Goal: Transaction & Acquisition: Purchase product/service

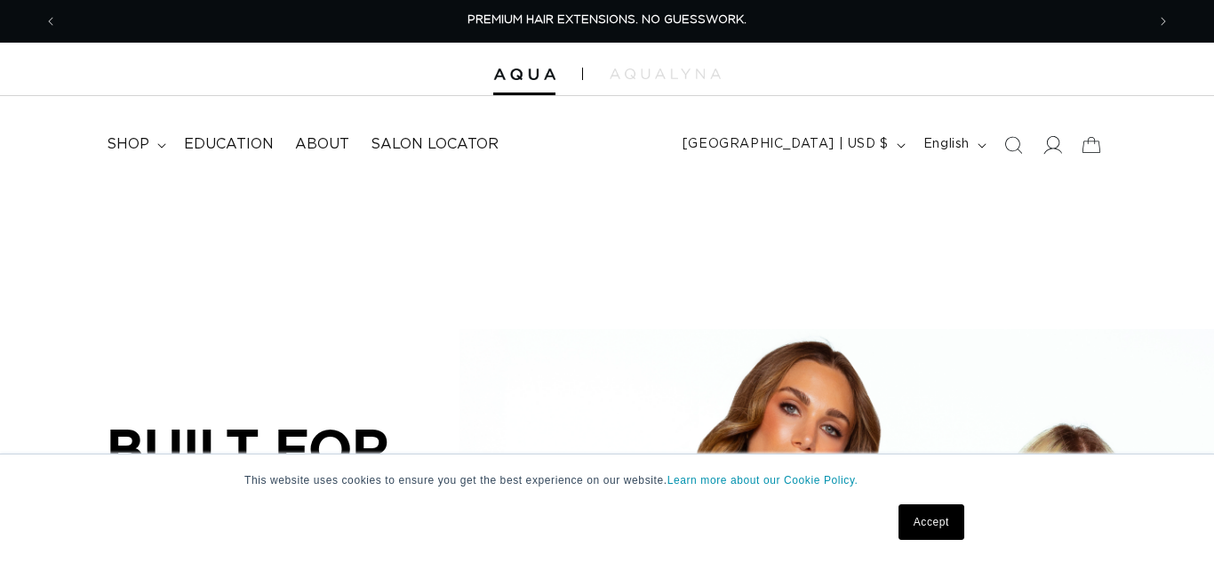
scroll to position [0, 1088]
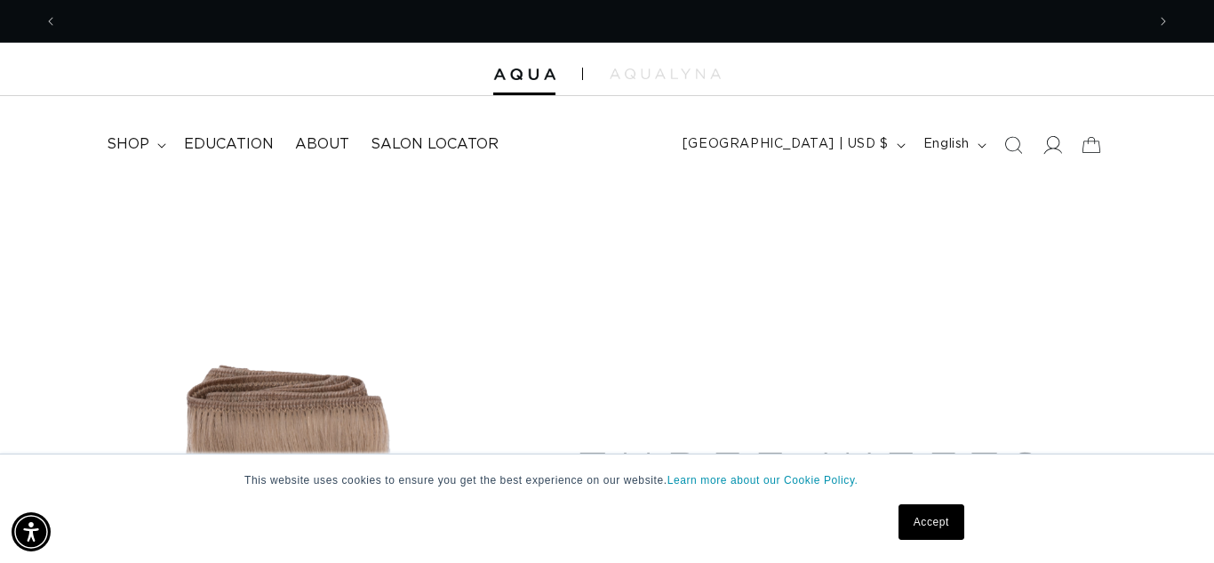
click at [1052, 144] on icon at bounding box center [1052, 144] width 19 height 19
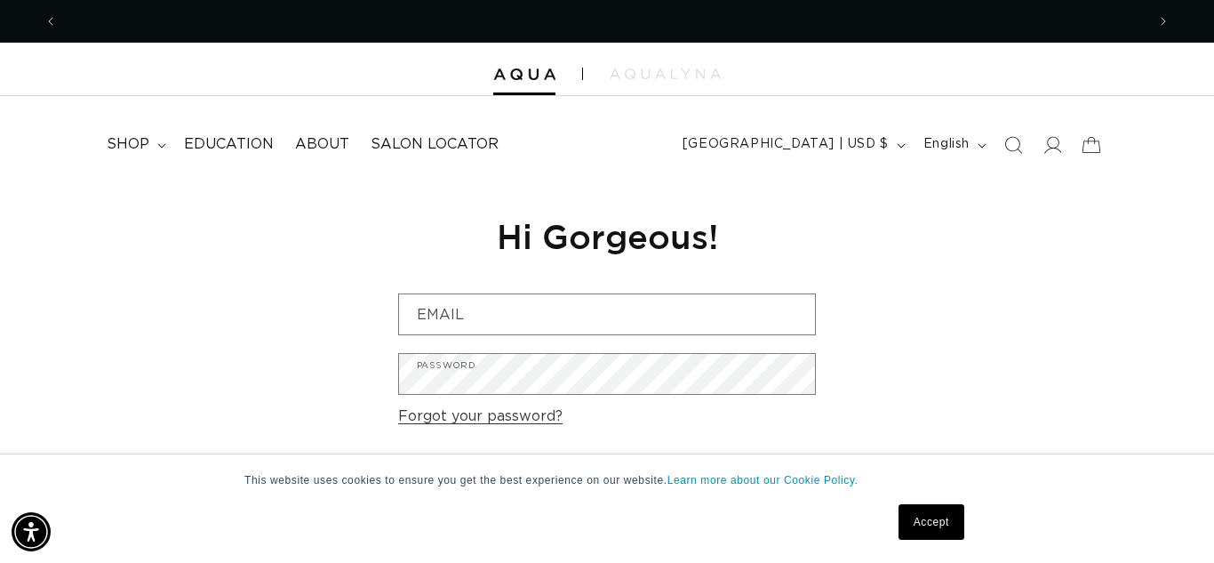
scroll to position [0, 1088]
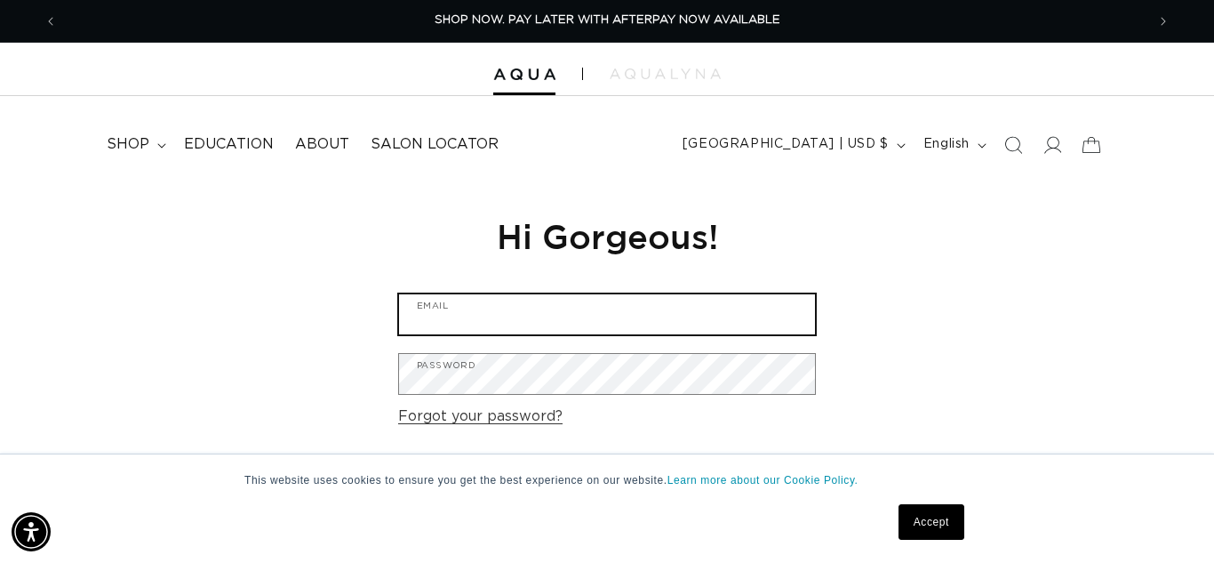
type input "chrissymleese@hotmail.com"
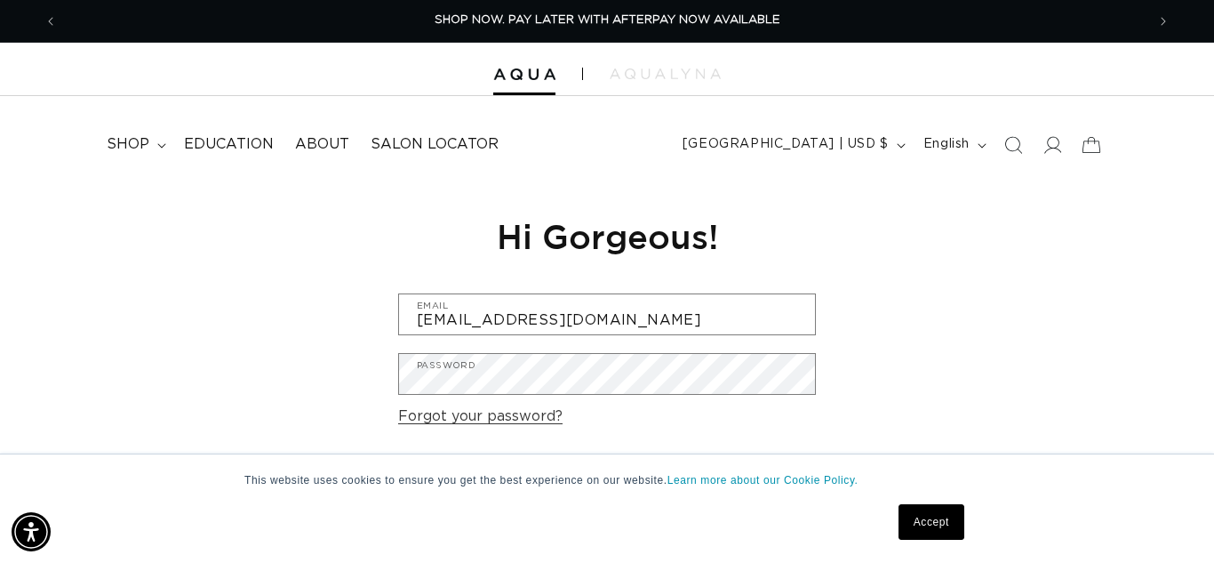
click at [938, 524] on link "Accept" at bounding box center [932, 522] width 66 height 36
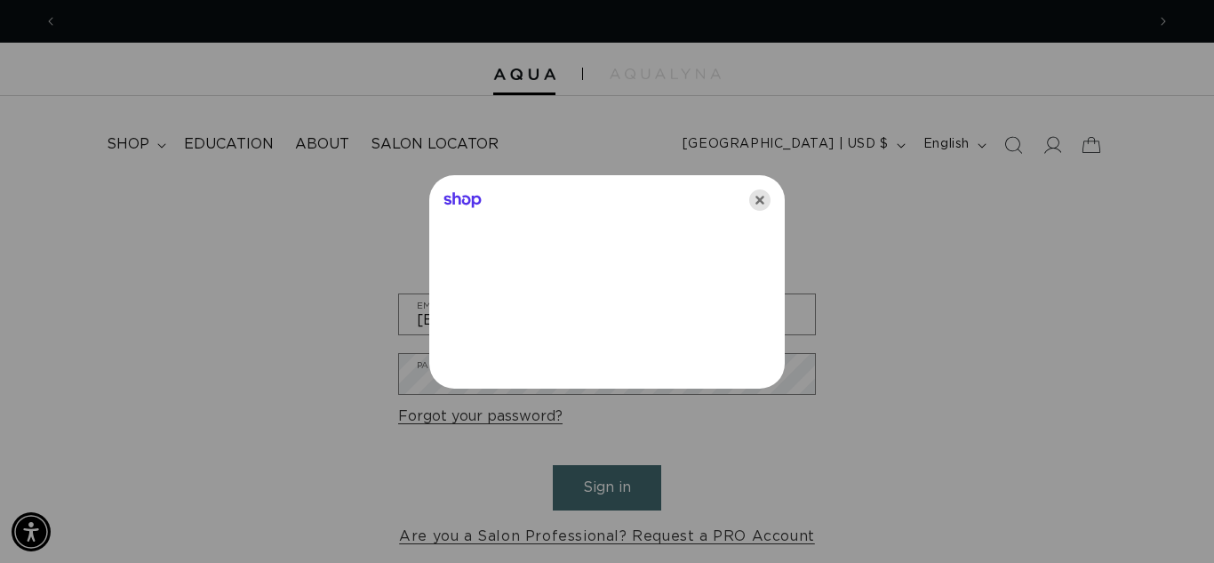
scroll to position [0, 2176]
click at [762, 202] on icon "Close" at bounding box center [759, 199] width 21 height 21
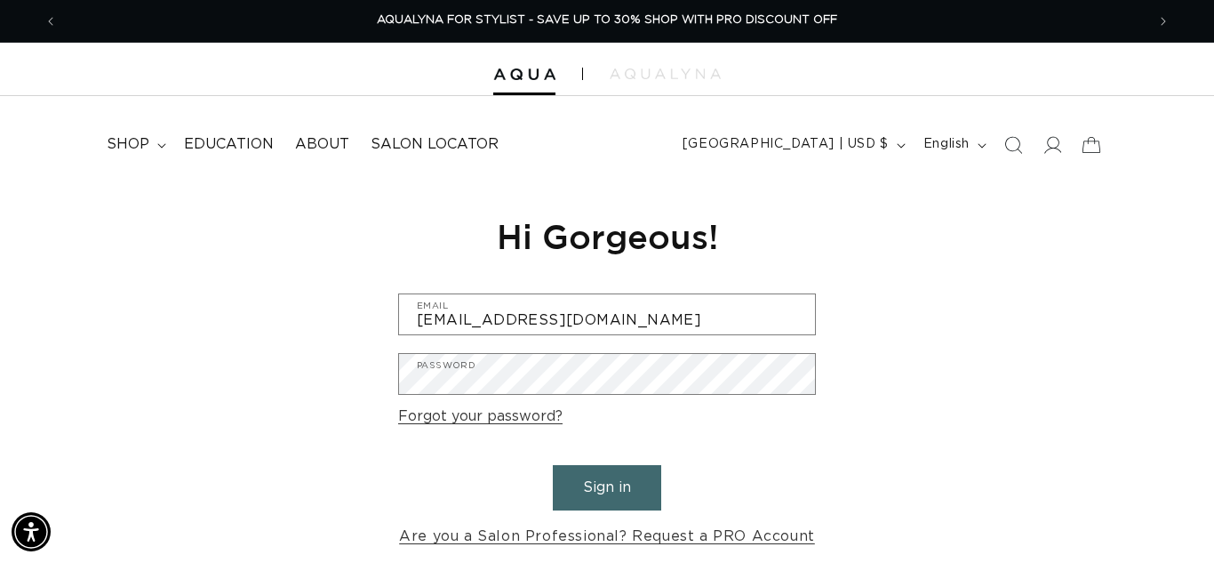
click at [616, 493] on button "Sign in" at bounding box center [607, 487] width 108 height 45
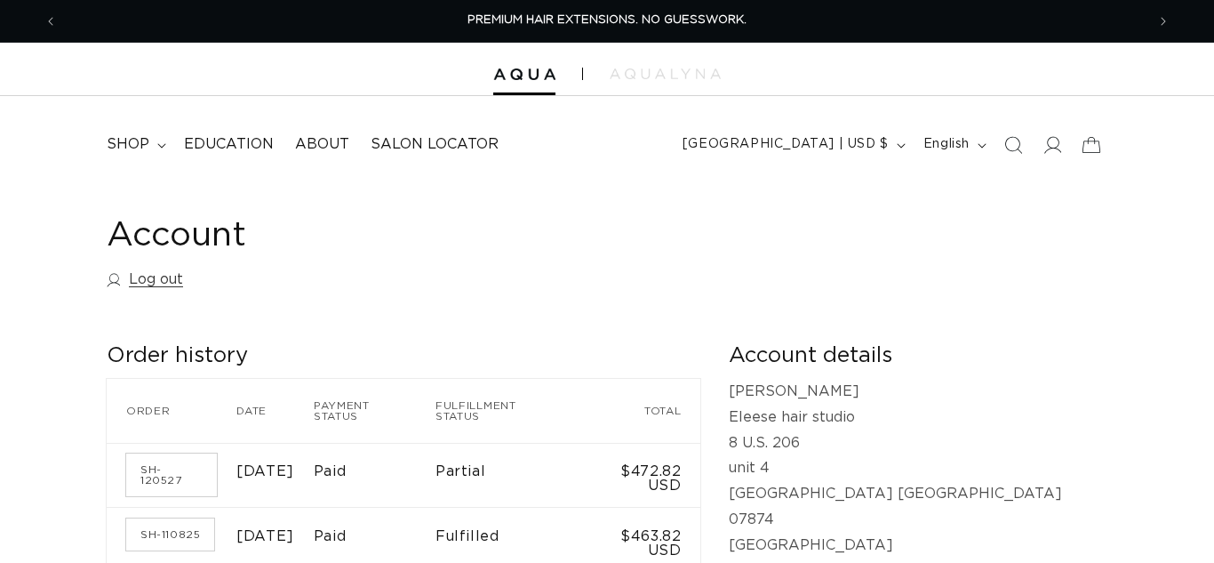
click at [759, 247] on h1 "Account" at bounding box center [607, 236] width 1001 height 44
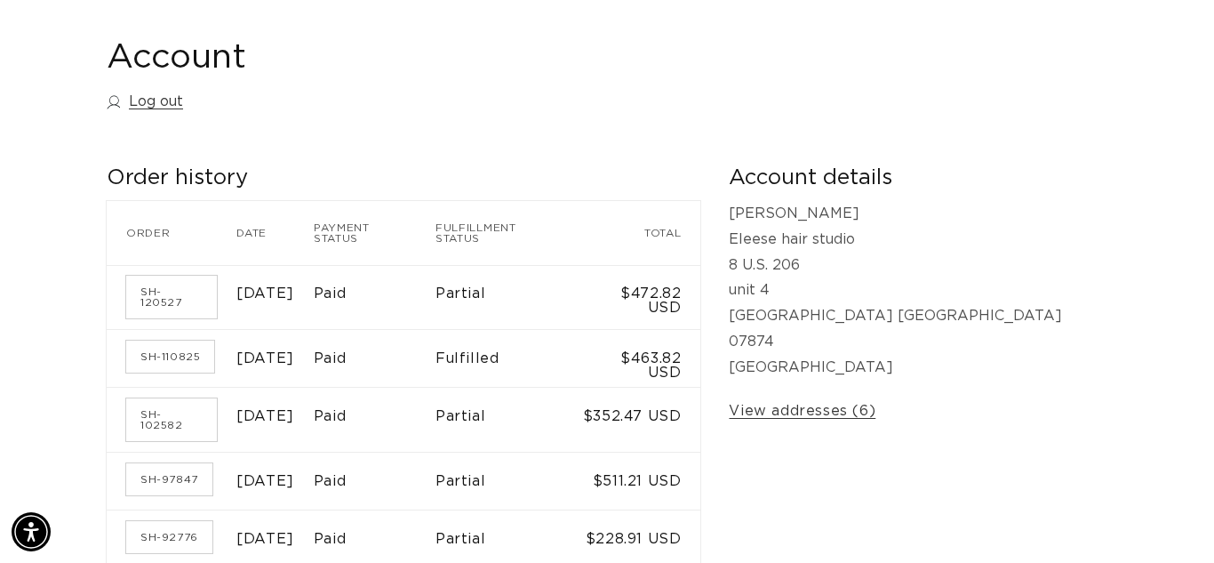
scroll to position [0, 2176]
click at [168, 286] on link "SH-120527" at bounding box center [171, 297] width 91 height 43
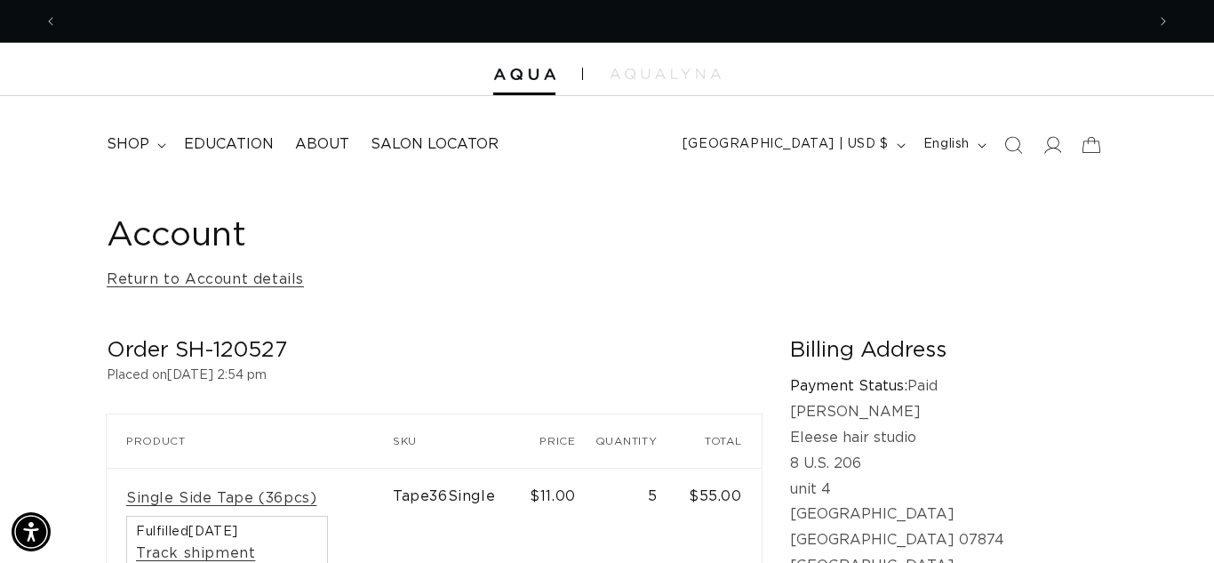
scroll to position [0, 2176]
click at [589, 252] on h1 "Account" at bounding box center [607, 236] width 1001 height 44
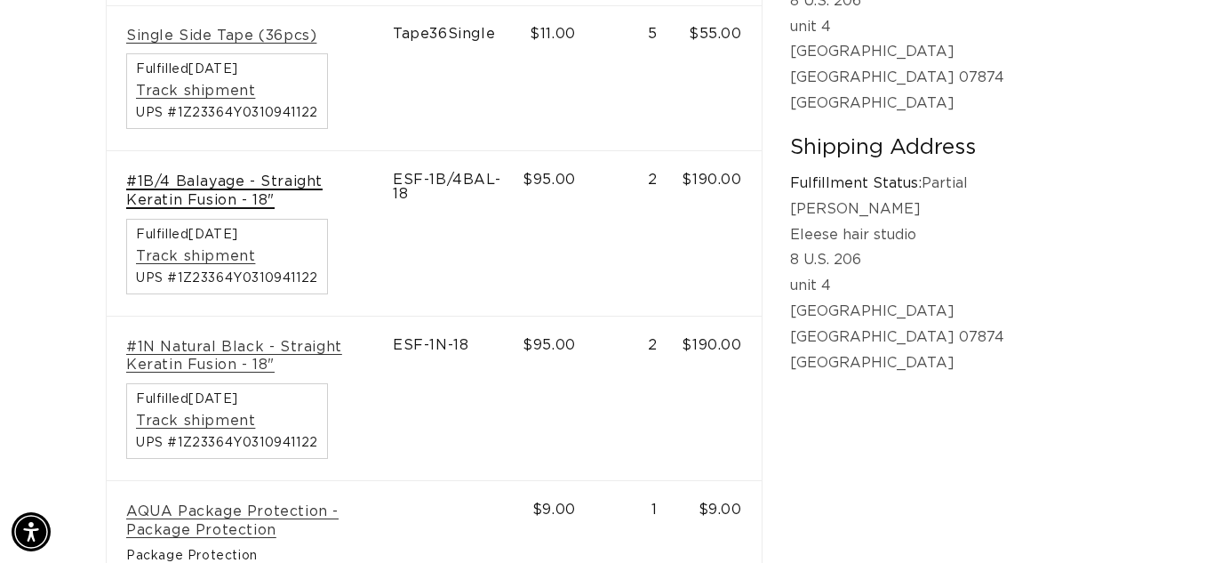
scroll to position [0, 1088]
click at [334, 179] on link "#1B/4 Balayage - Straight Keratin Fusion - 18"" at bounding box center [249, 190] width 247 height 37
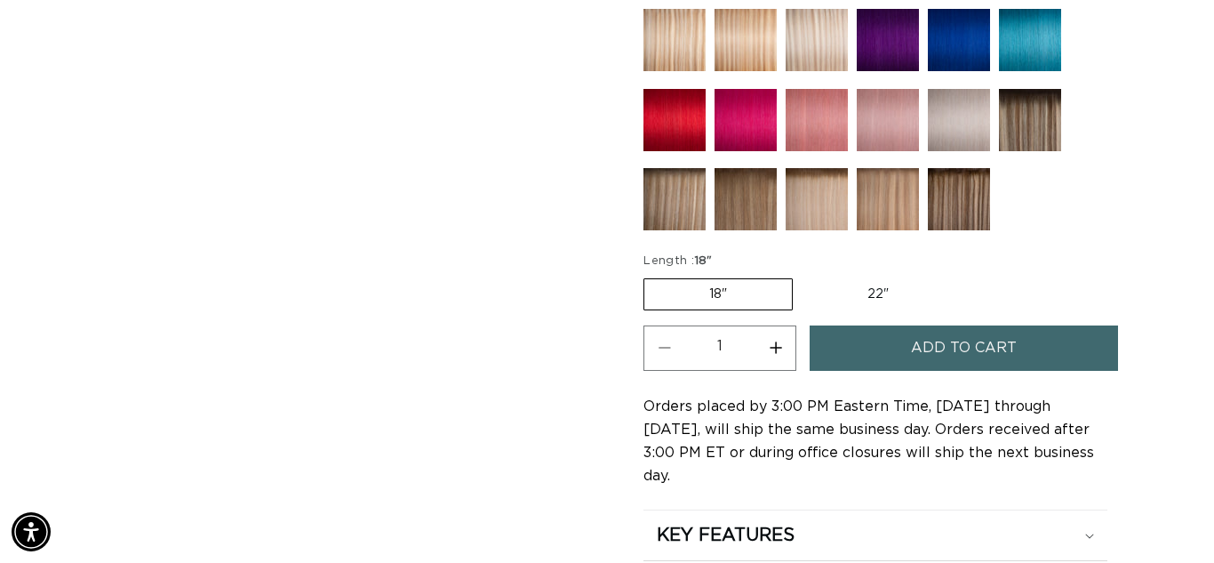
scroll to position [960, 0]
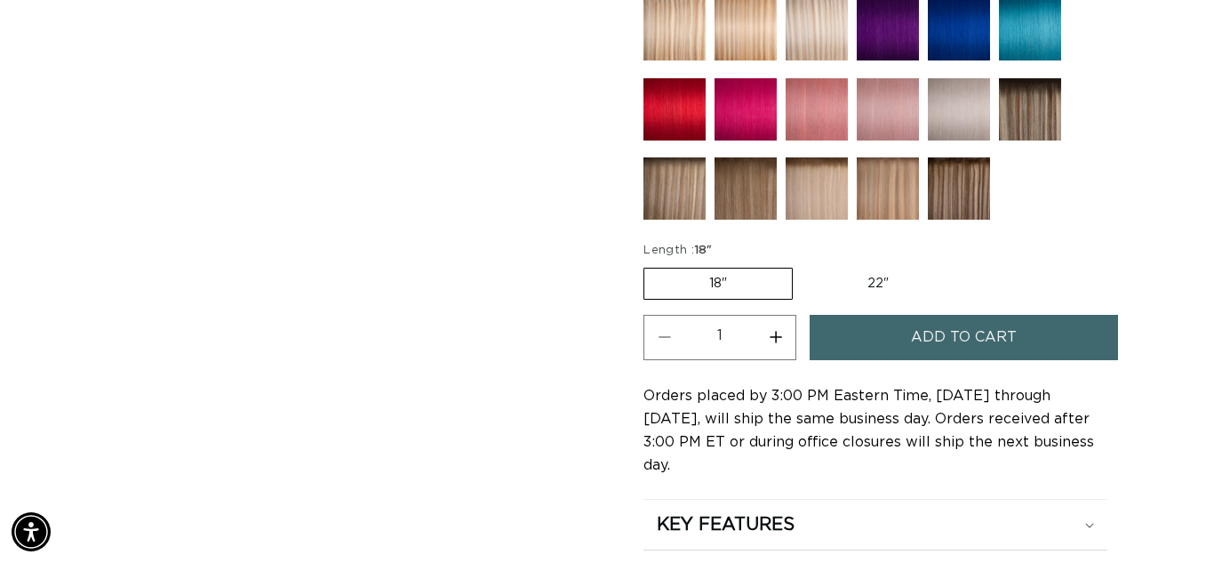
click at [775, 336] on button "Increase quantity for 1B/4 Balayage - Keratin Fusion" at bounding box center [776, 337] width 40 height 45
type input "2"
click at [874, 333] on button "Add to cart" at bounding box center [964, 337] width 308 height 45
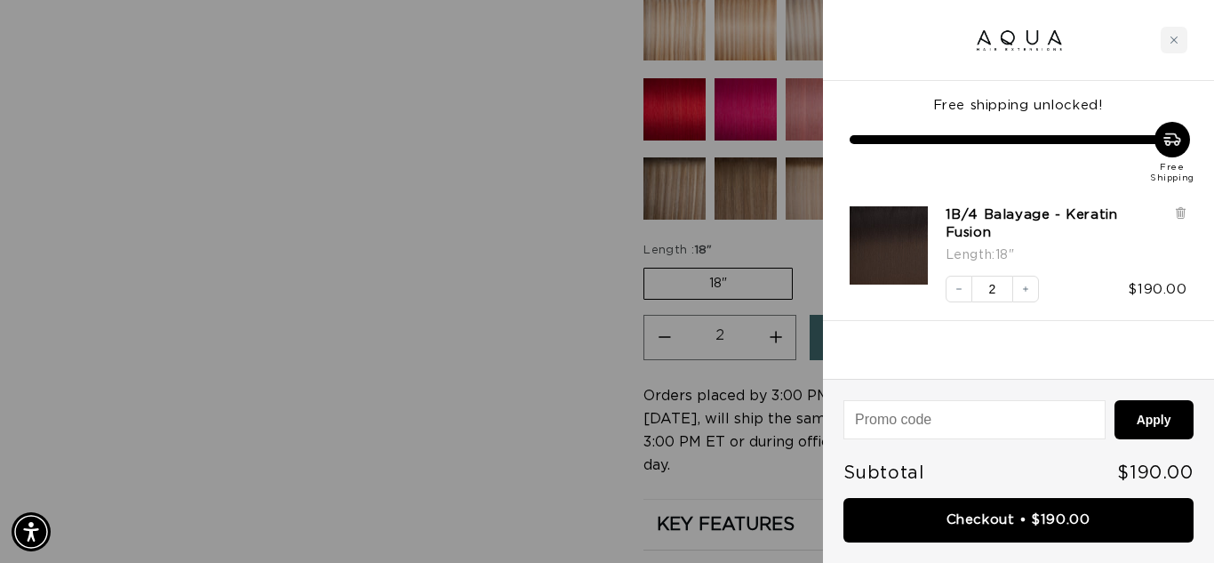
scroll to position [0, 1088]
click at [1176, 37] on icon "Close cart" at bounding box center [1174, 39] width 7 height 7
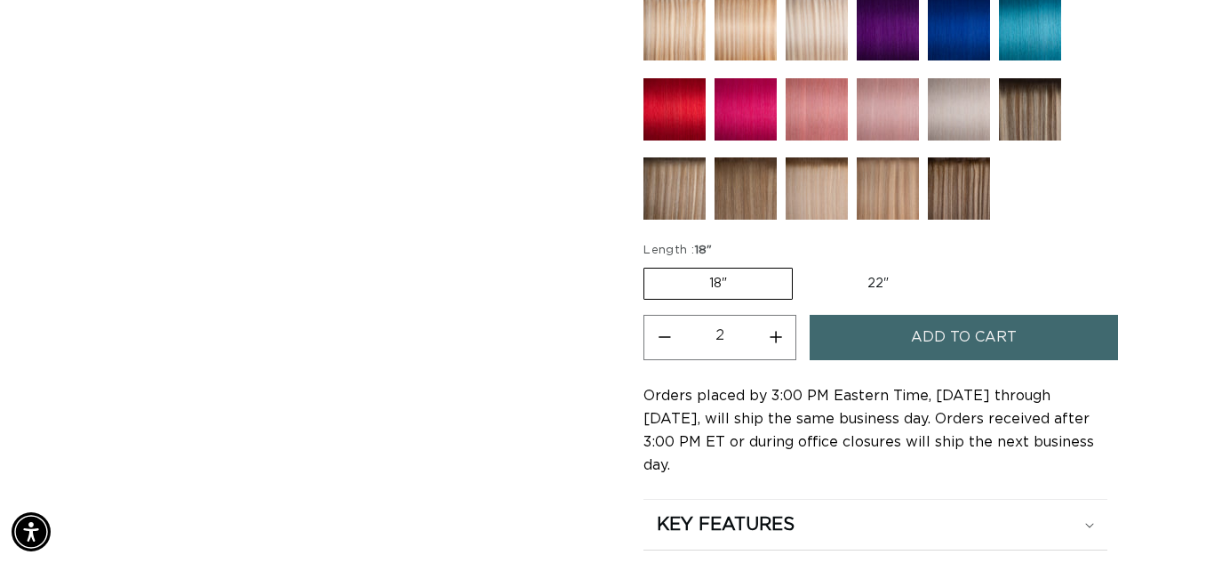
scroll to position [0, 2176]
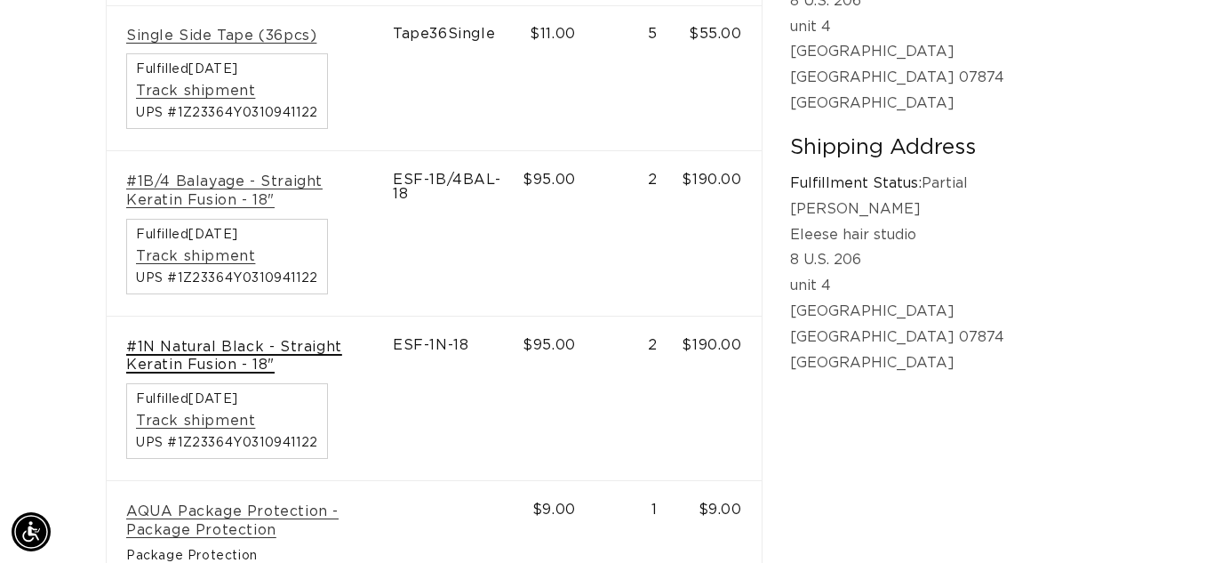
click at [373, 338] on link "#1N Natural Black - Straight Keratin Fusion - 18"" at bounding box center [249, 356] width 247 height 37
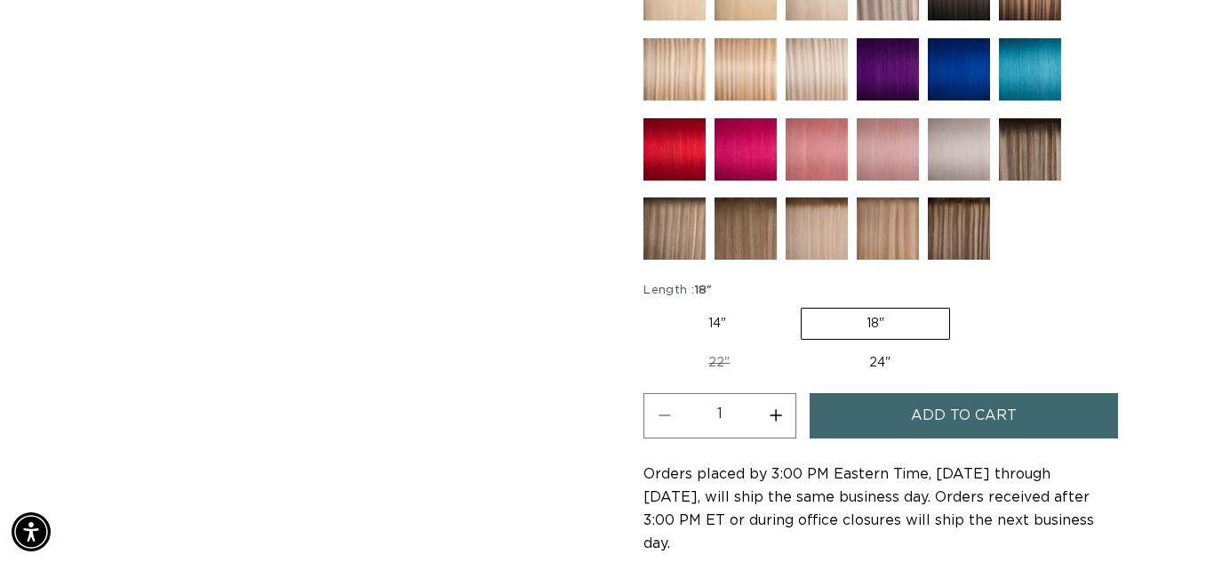
scroll to position [924, 0]
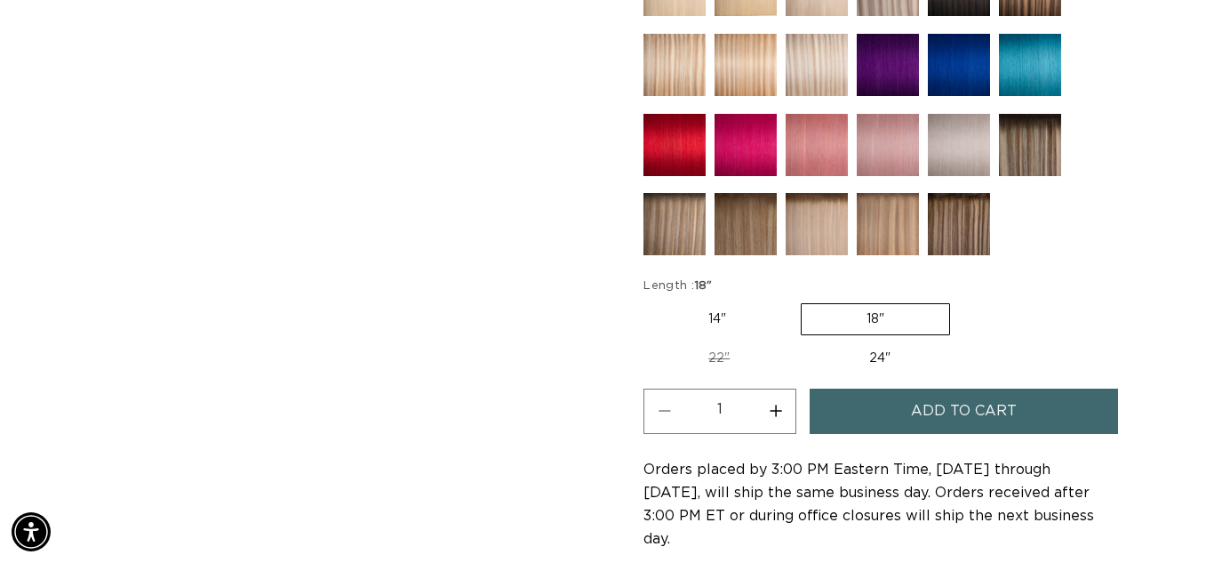
click at [776, 404] on button "Increase quantity for 1N Natural Black - Keratin Fusion" at bounding box center [776, 410] width 40 height 45
type input "2"
click at [863, 417] on button "Add to cart" at bounding box center [964, 410] width 308 height 45
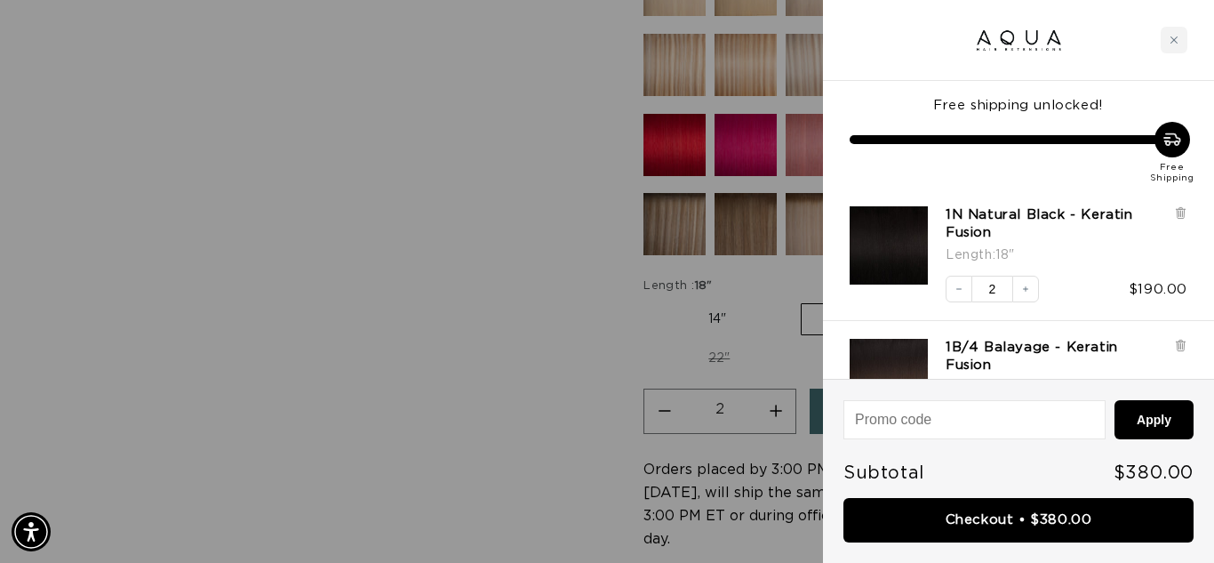
scroll to position [0, 2176]
click at [1174, 40] on icon "Close cart" at bounding box center [1174, 39] width 7 height 7
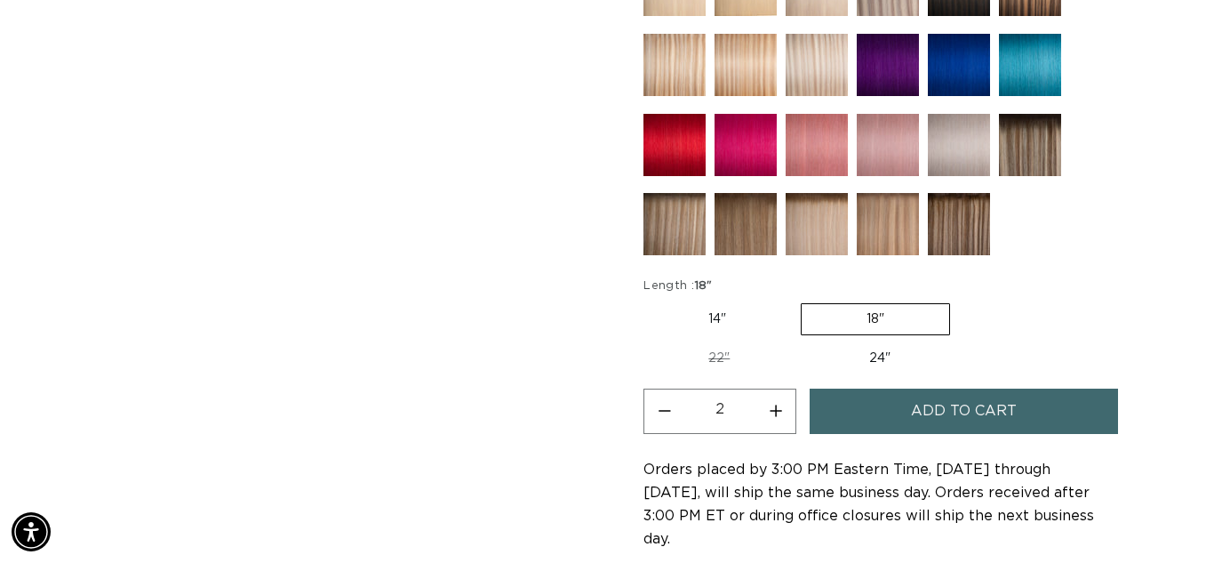
scroll to position [0, 0]
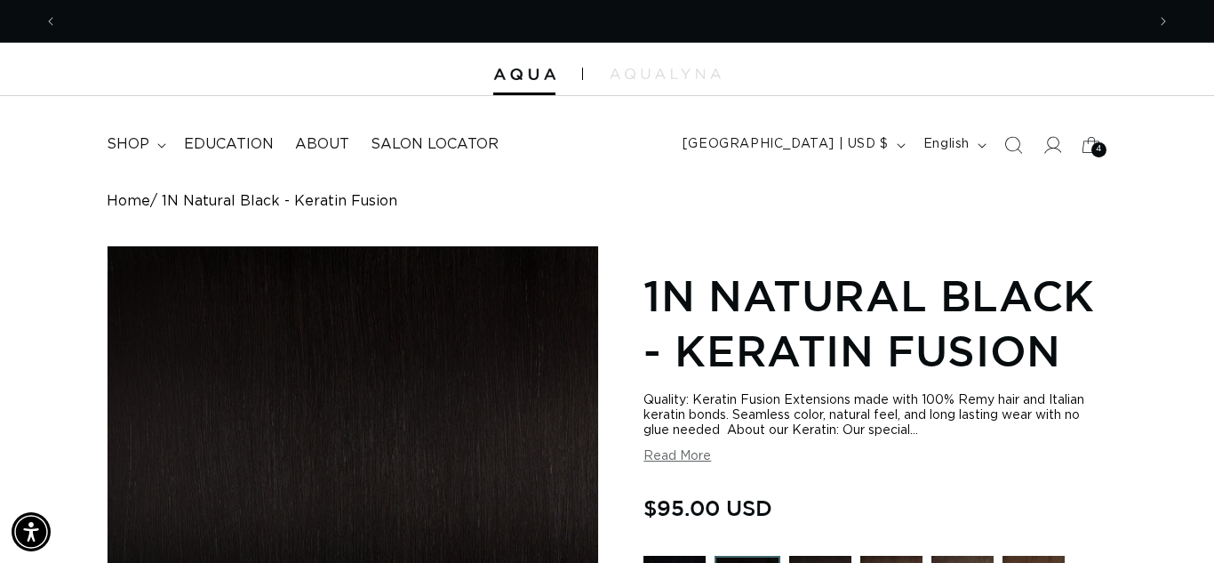
scroll to position [0, 2176]
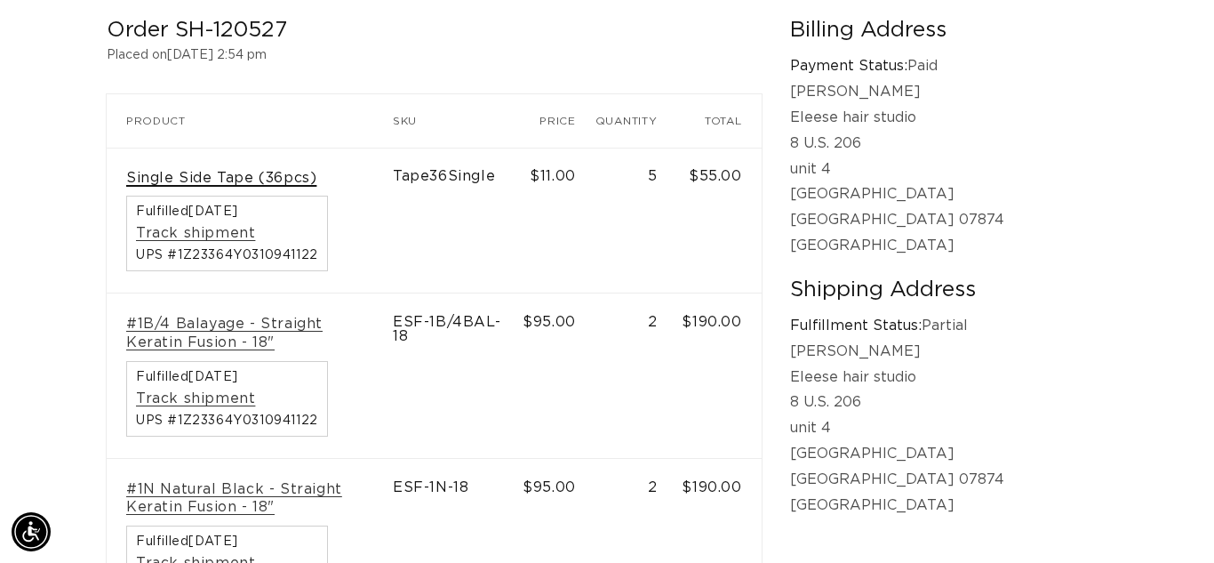
click at [240, 172] on link "Single Side Tape (36pcs)" at bounding box center [221, 178] width 190 height 19
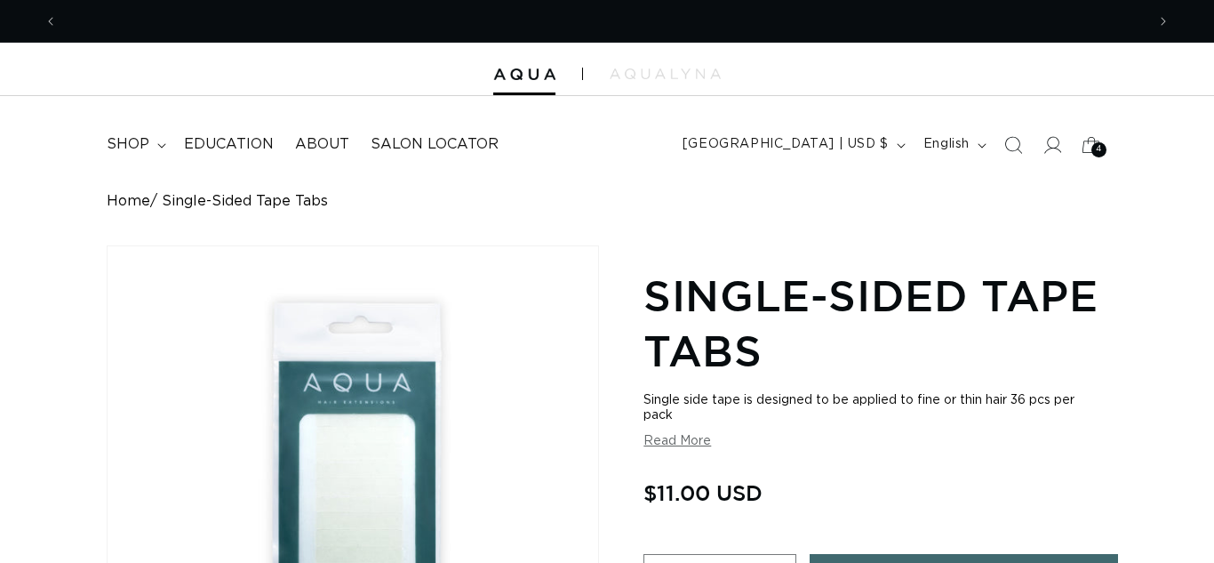
click at [1164, 406] on div "Home Single-Sided Tape Tabs Skip to product information Open media 1 in modal O…" at bounding box center [607, 516] width 1214 height 647
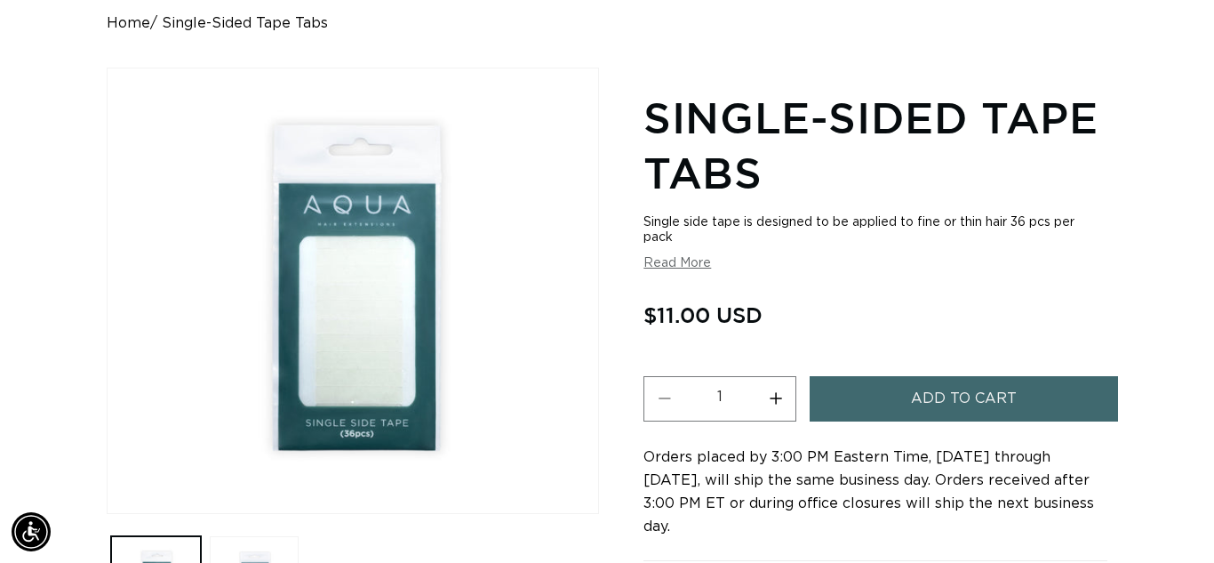
scroll to position [0, 2176]
click at [772, 394] on button "Increase quantity for Single-Sided Tape Tabs" at bounding box center [776, 398] width 40 height 45
type input "2"
click at [928, 392] on span "Add to cart" at bounding box center [964, 398] width 106 height 45
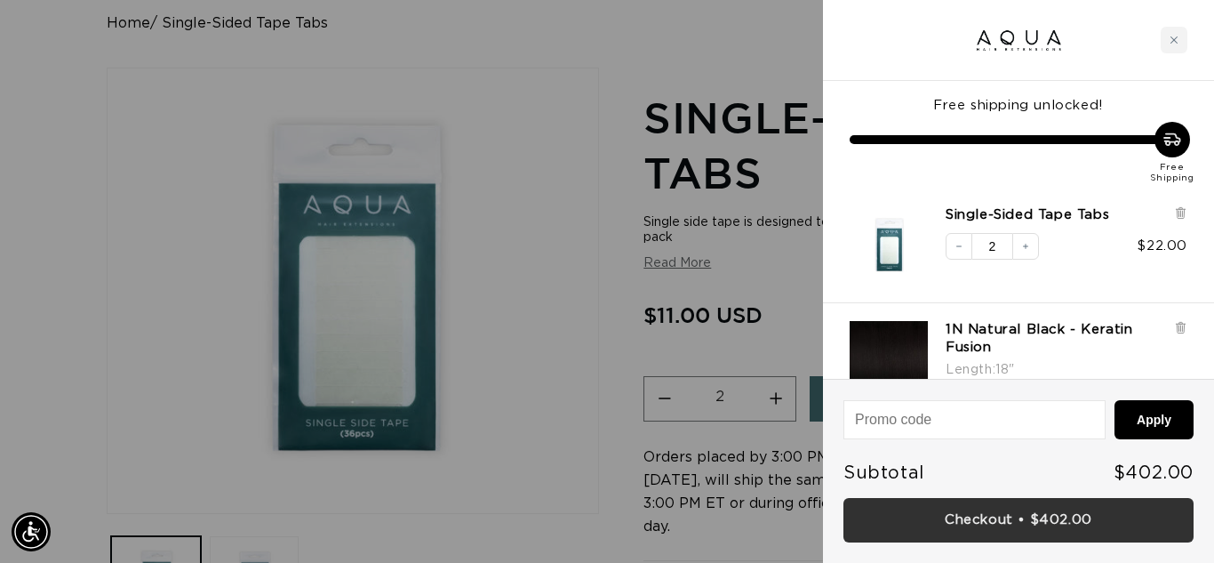
scroll to position [0, 1088]
click at [1064, 516] on link "Checkout • $402.00" at bounding box center [1019, 520] width 350 height 45
